Goal: Ask a question

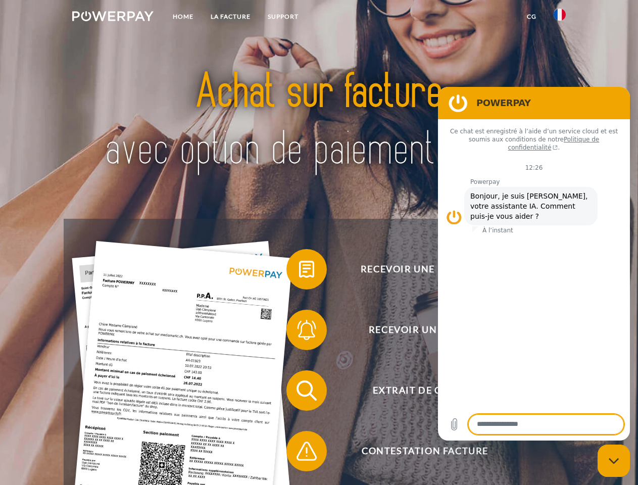
click at [113, 18] on img at bounding box center [112, 16] width 81 height 10
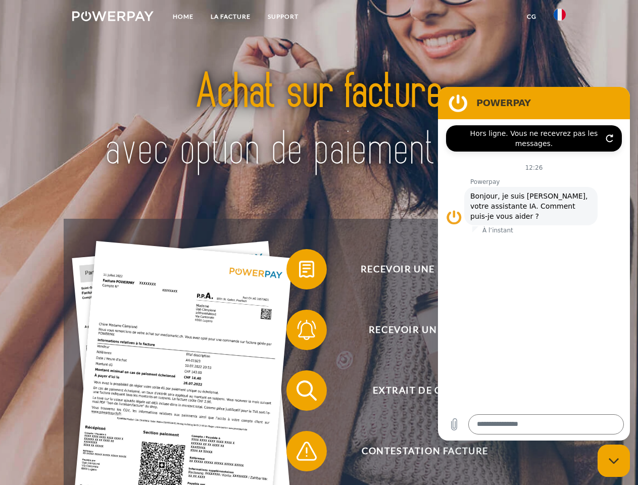
click at [560, 18] on img at bounding box center [560, 15] width 12 height 12
click at [532, 17] on link "CG" at bounding box center [532, 17] width 27 height 18
click at [299, 271] on span at bounding box center [291, 269] width 51 height 51
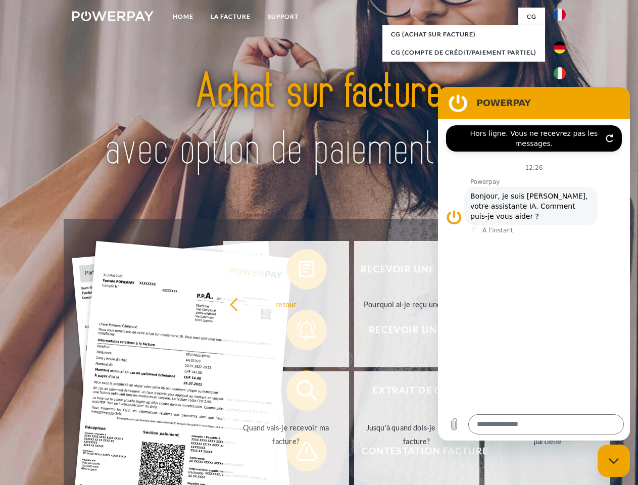
click at [299, 332] on div "Recevoir une facture ? Recevoir un rappel? Extrait de compte retour" at bounding box center [319, 421] width 510 height 404
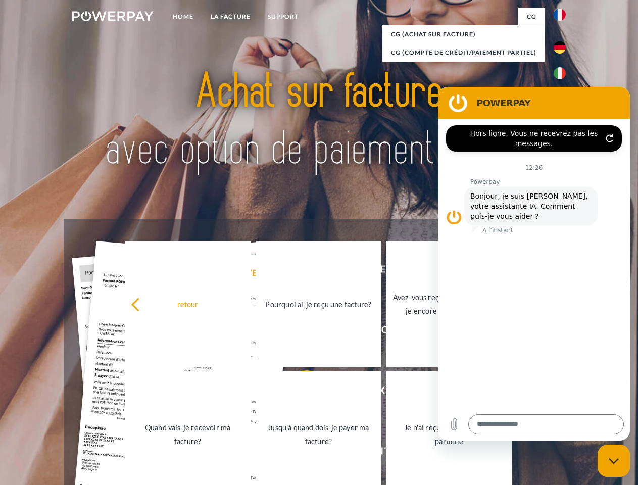
click at [299, 393] on link "Jusqu'à quand dois-je payer ma facture?" at bounding box center [319, 434] width 126 height 126
click at [299, 453] on span at bounding box center [291, 451] width 51 height 51
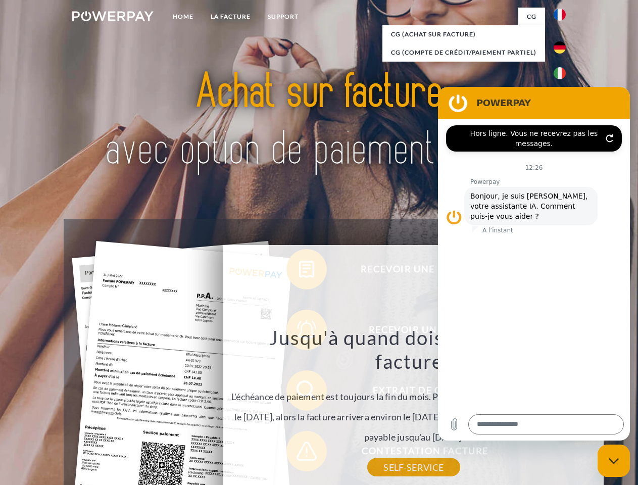
click at [614, 461] on icon "Fermer la fenêtre de messagerie" at bounding box center [614, 461] width 11 height 7
type textarea "*"
